Goal: Information Seeking & Learning: Learn about a topic

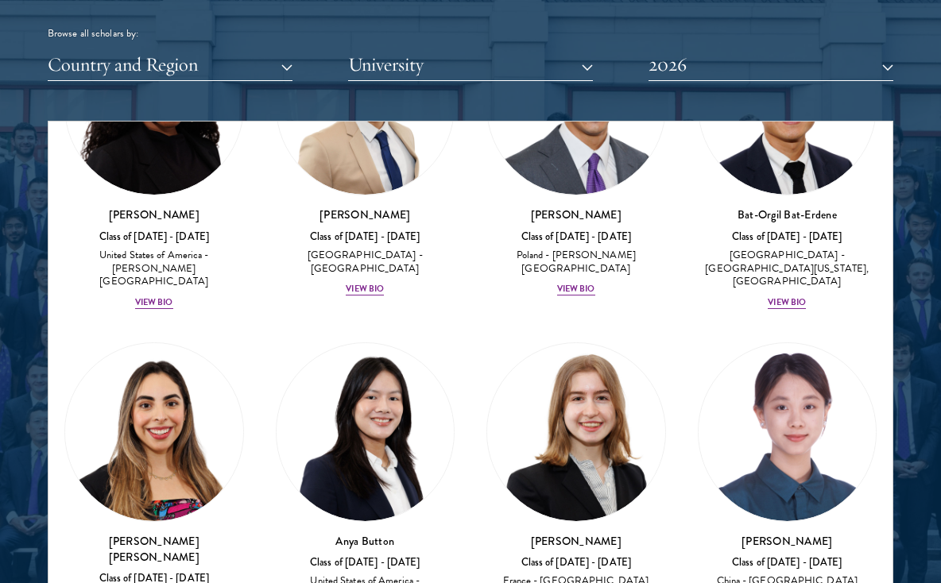
scroll to position [1506, 0]
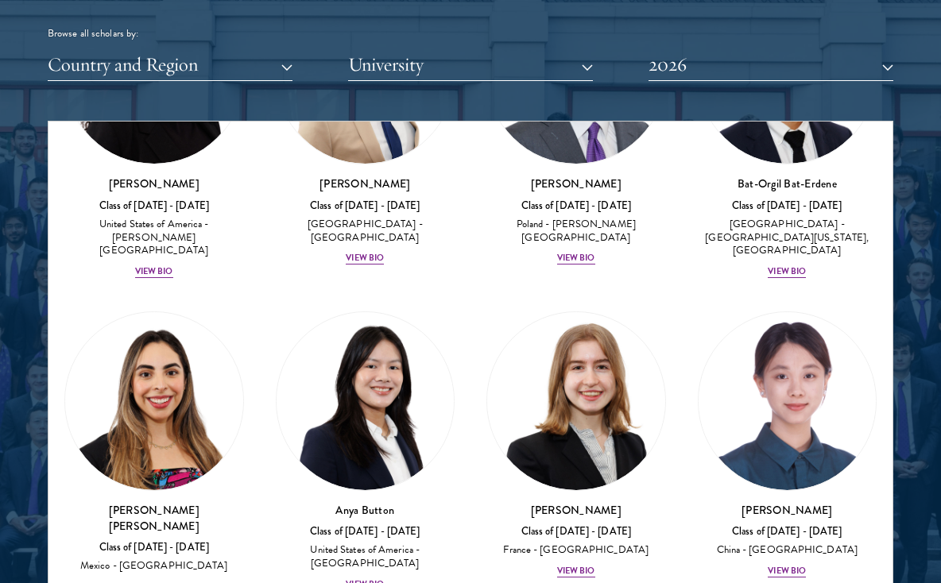
click at [357, 411] on img at bounding box center [366, 401] width 178 height 178
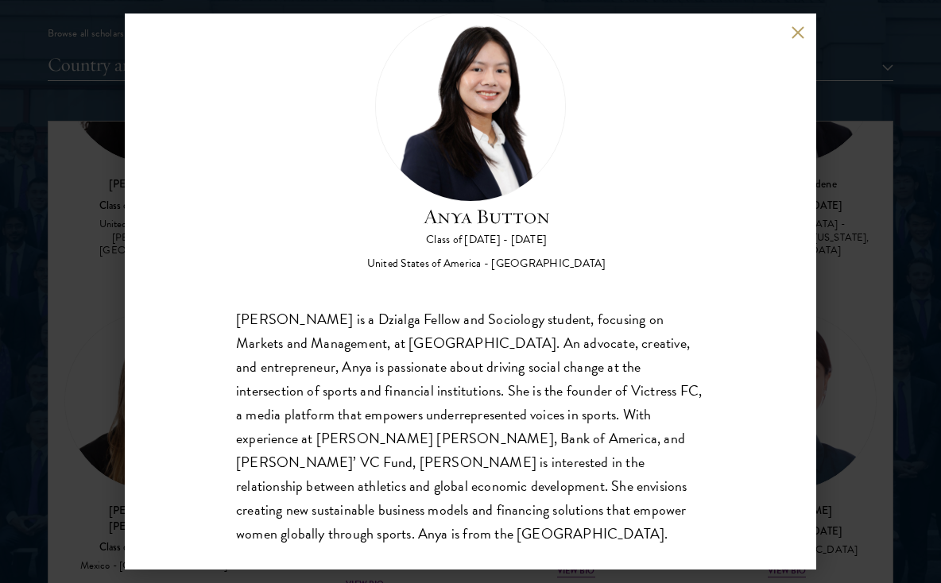
scroll to position [49, 0]
click at [797, 35] on button at bounding box center [798, 32] width 14 height 14
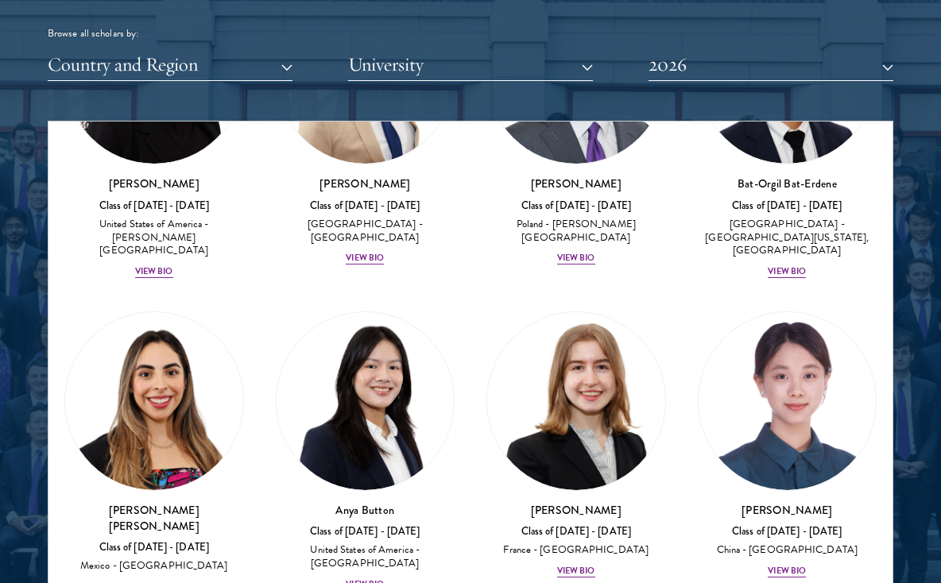
scroll to position [1521, 0]
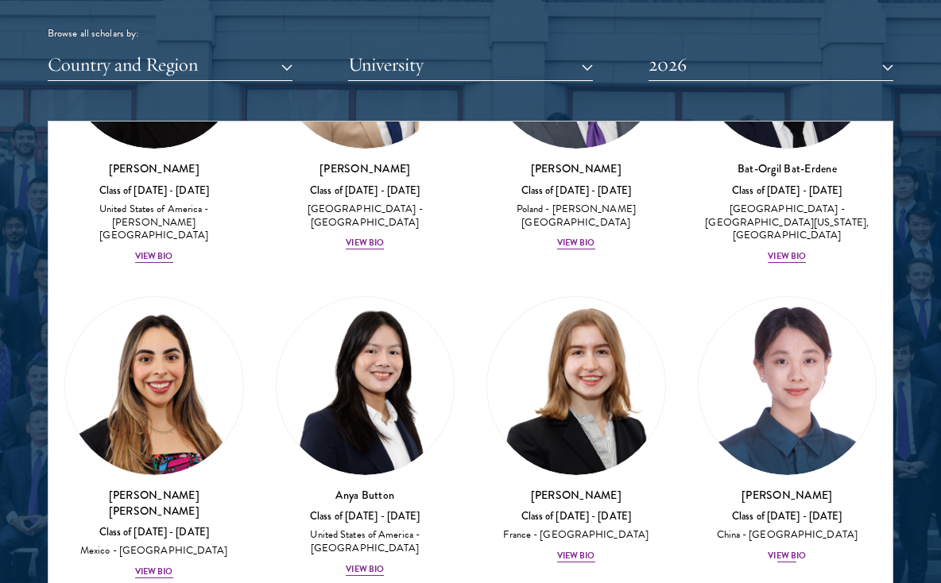
click at [779, 550] on div "View Bio" at bounding box center [787, 556] width 38 height 13
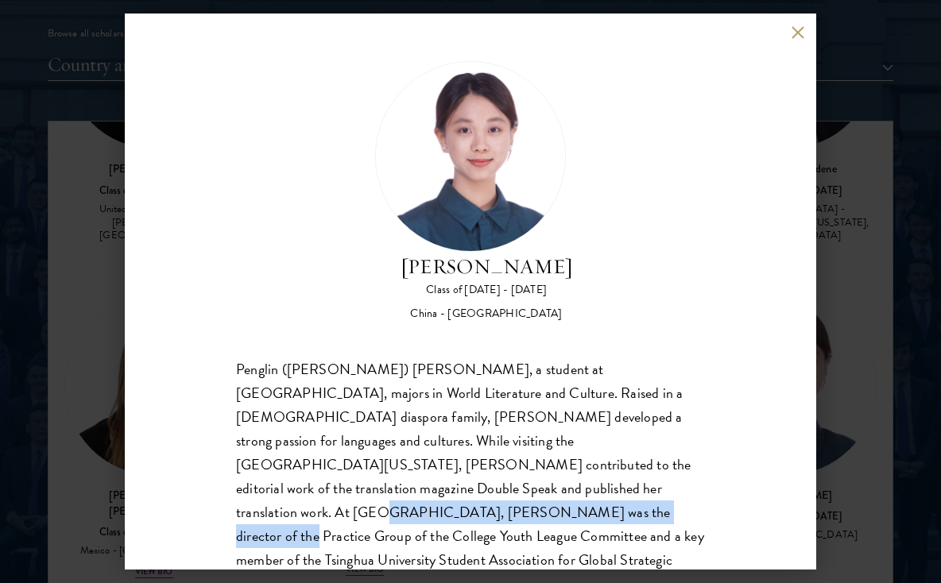
drag, startPoint x: 580, startPoint y: 491, endPoint x: 261, endPoint y: 489, distance: 318.6
click at [261, 489] on div "Penglin ([PERSON_NAME]) [PERSON_NAME], a student at [GEOGRAPHIC_DATA], majors i…" at bounding box center [470, 501] width 469 height 287
copy div "Practice Group of the College Youth League Committee"
click at [798, 32] on button at bounding box center [798, 32] width 14 height 14
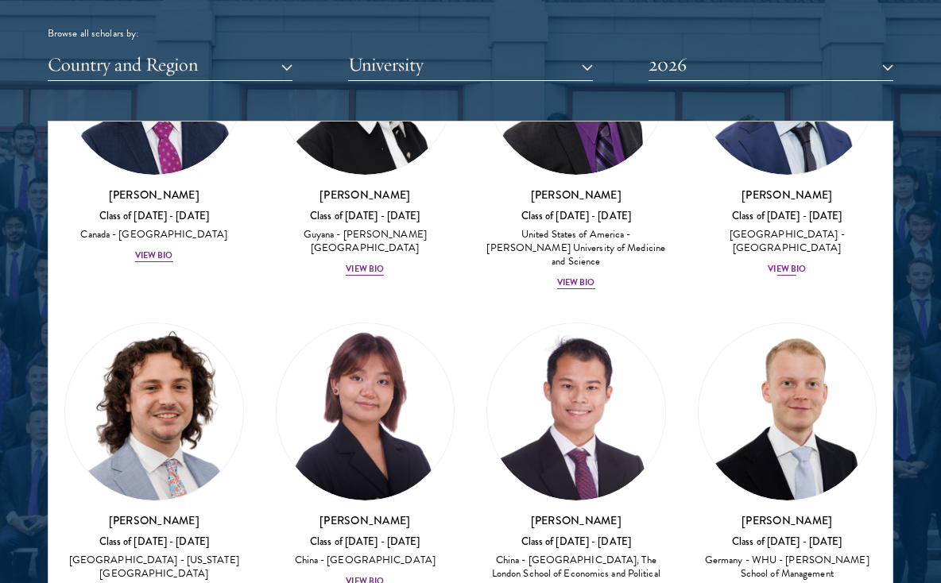
scroll to position [3882, 0]
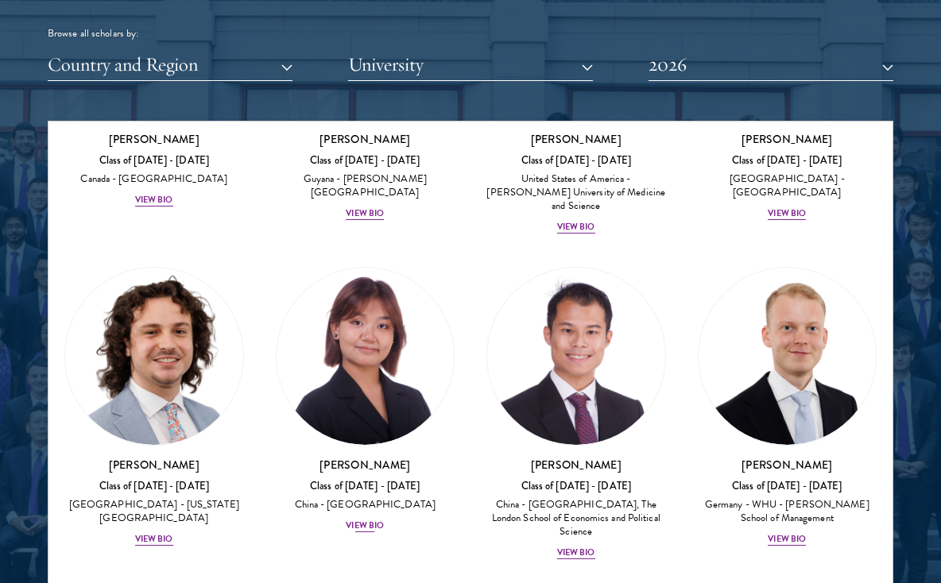
click at [348, 268] on img at bounding box center [366, 357] width 178 height 178
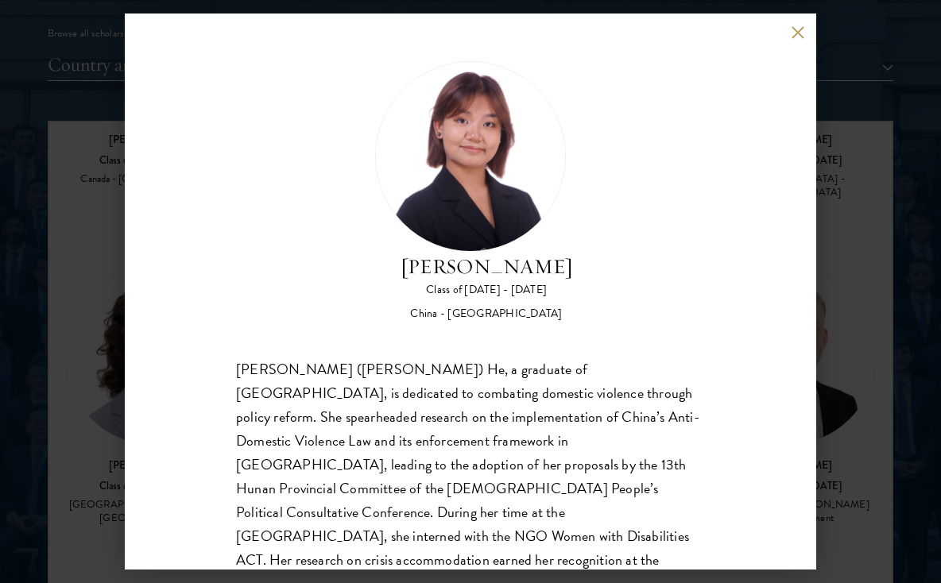
click at [794, 32] on button at bounding box center [798, 32] width 14 height 14
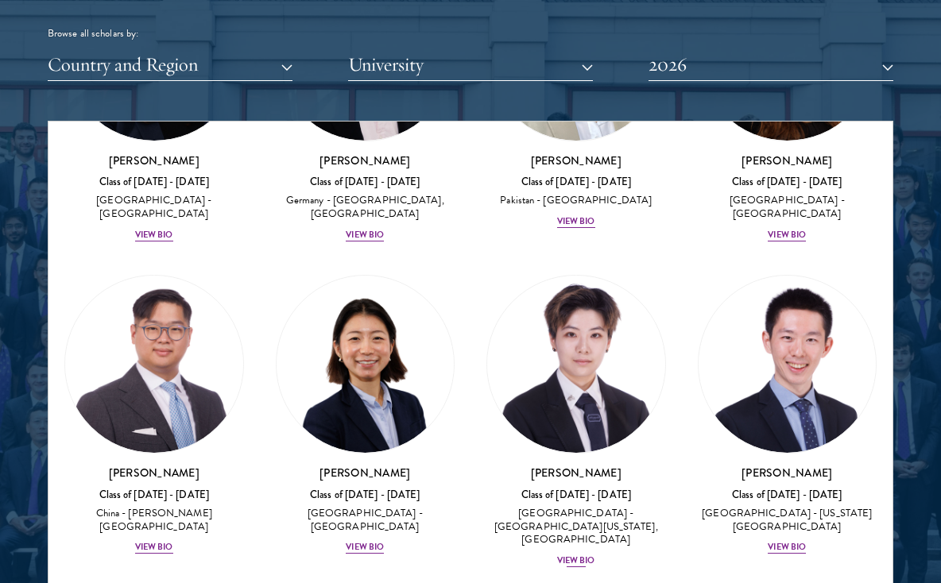
scroll to position [5501, 0]
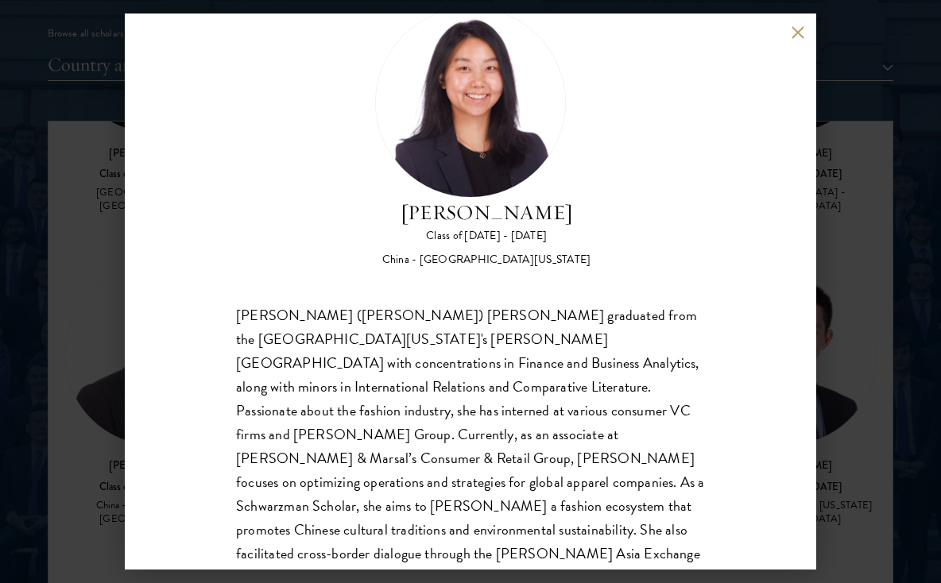
scroll to position [44, 0]
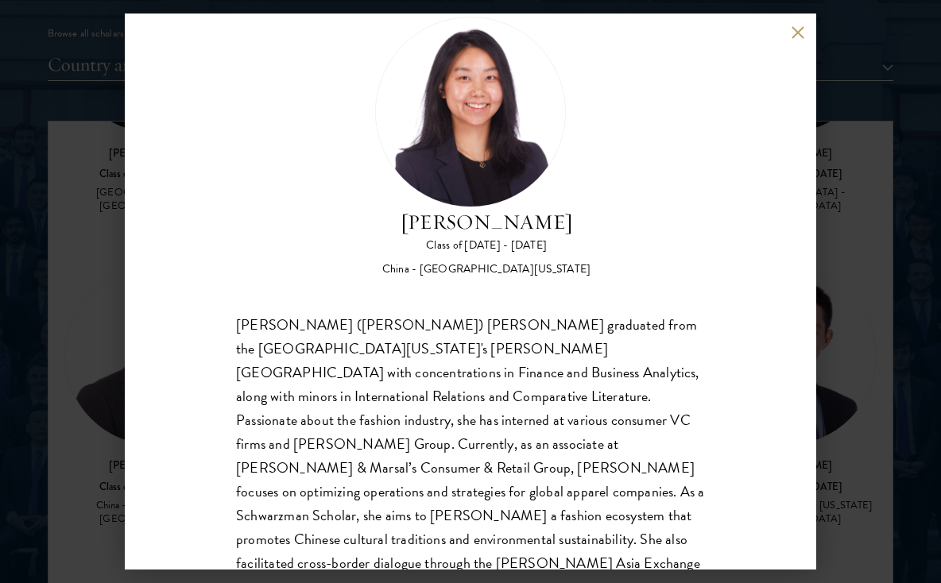
click at [797, 26] on button at bounding box center [798, 32] width 14 height 14
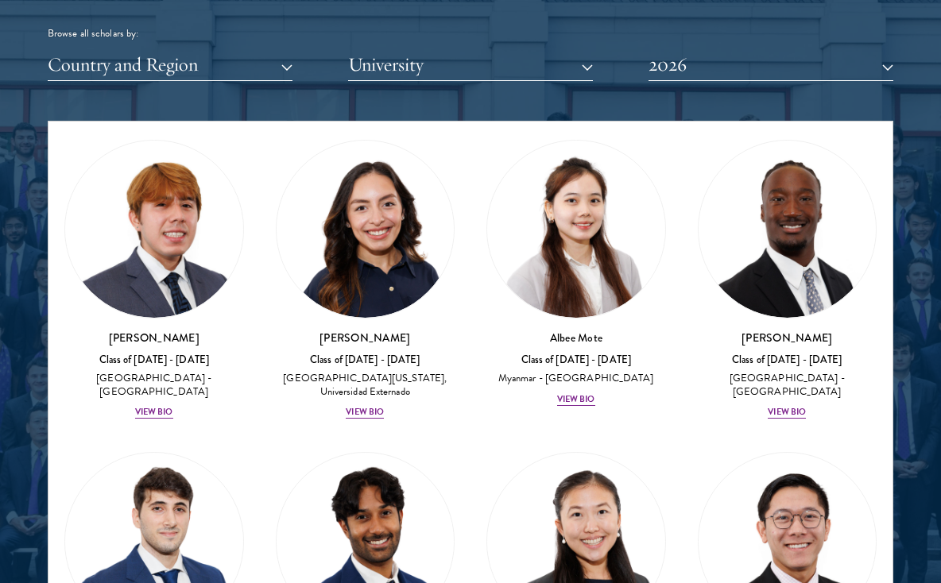
scroll to position [7683, 0]
